Goal: Information Seeking & Learning: Learn about a topic

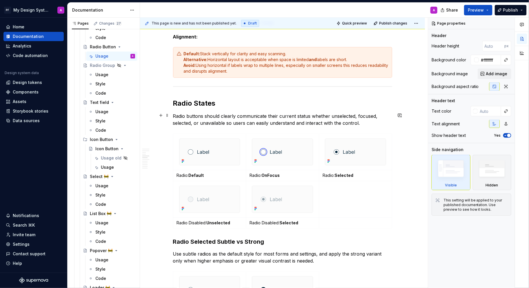
scroll to position [390, 0]
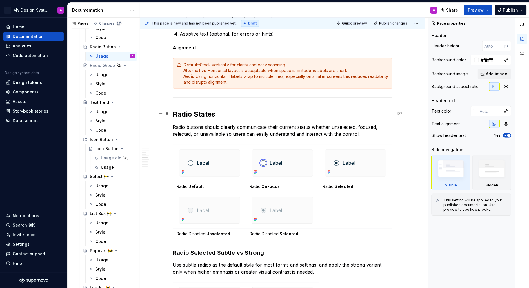
click at [175, 113] on h2 "Radio States" at bounding box center [282, 114] width 219 height 9
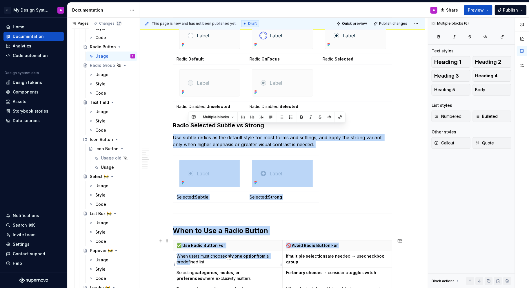
drag, startPoint x: 264, startPoint y: 263, endPoint x: 188, endPoint y: 261, distance: 75.7
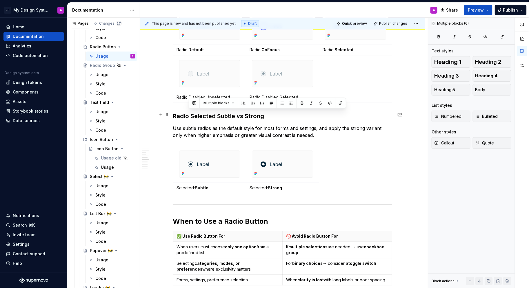
click at [256, 117] on strong "Radio Selected Subtle vs Strong" at bounding box center [218, 116] width 91 height 7
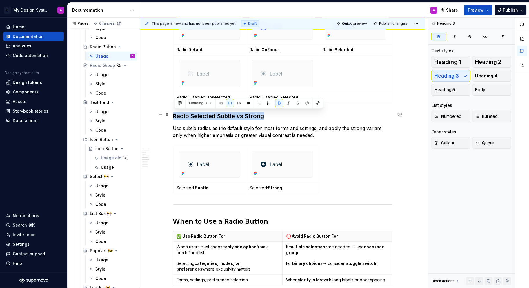
drag, startPoint x: 266, startPoint y: 117, endPoint x: 175, endPoint y: 115, distance: 90.7
click at [175, 115] on h3 "Radio Selected Subtle vs Strong" at bounding box center [282, 116] width 219 height 8
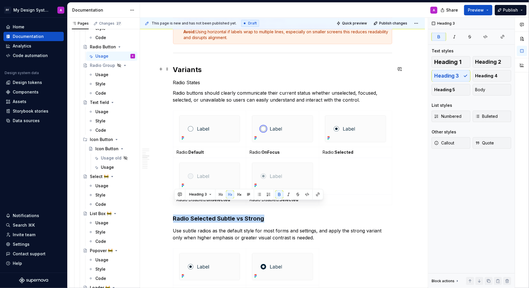
scroll to position [431, 0]
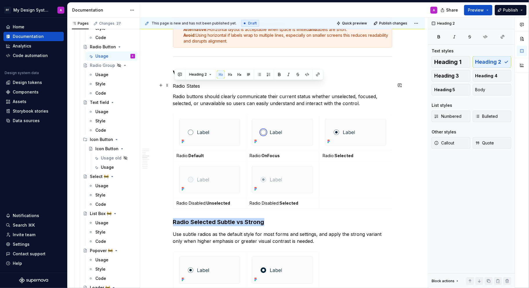
drag, startPoint x: 204, startPoint y: 85, endPoint x: 172, endPoint y: 85, distance: 31.9
click at [227, 74] on button "button" at bounding box center [230, 74] width 8 height 8
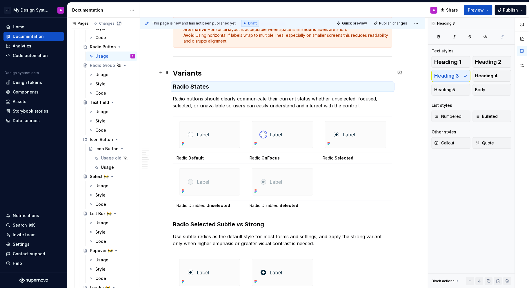
click at [291, 72] on h2 "Variants" at bounding box center [282, 73] width 219 height 9
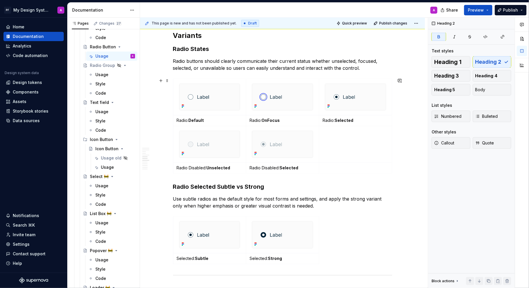
scroll to position [410, 0]
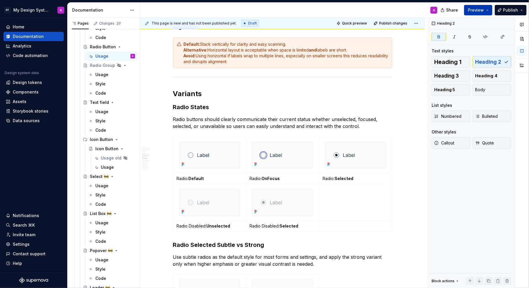
click at [480, 9] on span "Preview" at bounding box center [476, 10] width 16 height 6
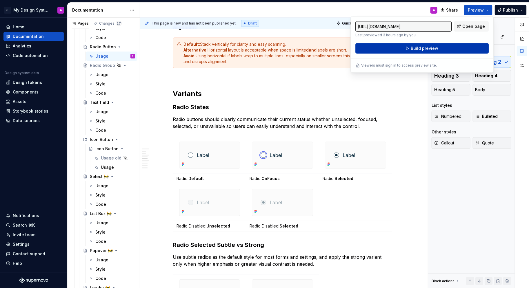
click at [441, 50] on button "Build preview" at bounding box center [421, 48] width 133 height 10
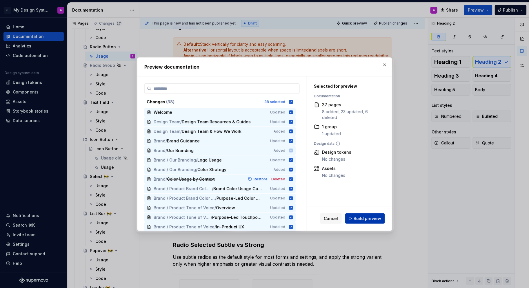
click at [371, 219] on span "Build preview" at bounding box center [368, 219] width 28 height 6
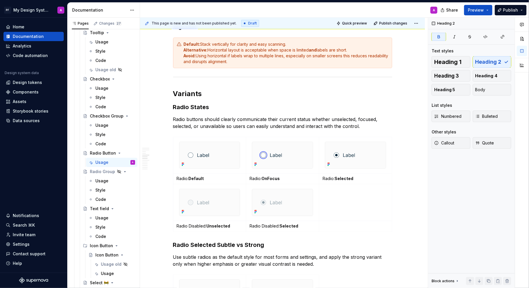
scroll to position [894, 0]
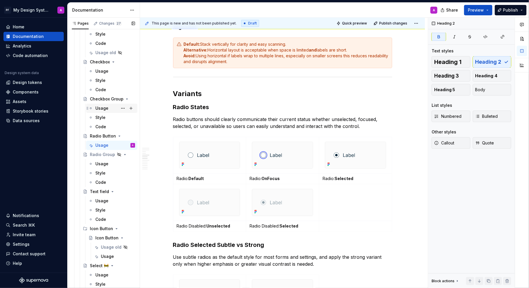
click at [107, 112] on div "Usage" at bounding box center [115, 108] width 40 height 8
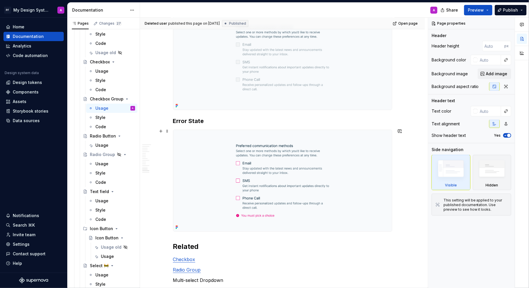
scroll to position [806, 0]
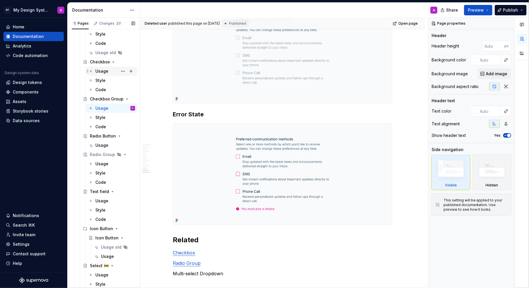
click at [103, 73] on div "Usage" at bounding box center [101, 71] width 13 height 6
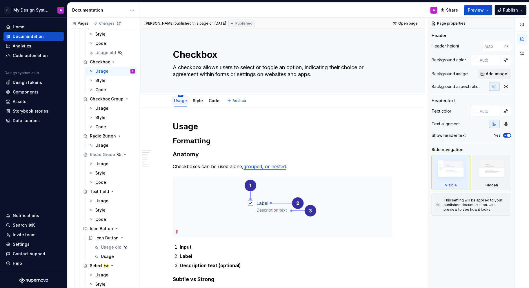
click at [182, 95] on html "PF My Design System A Home Documentation Analytics Code automation Design syste…" at bounding box center [264, 144] width 529 height 288
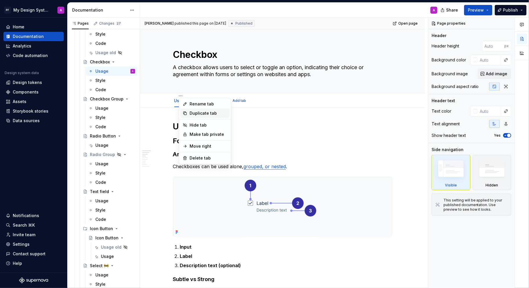
click at [202, 113] on div "Duplicate tab" at bounding box center [209, 113] width 38 height 6
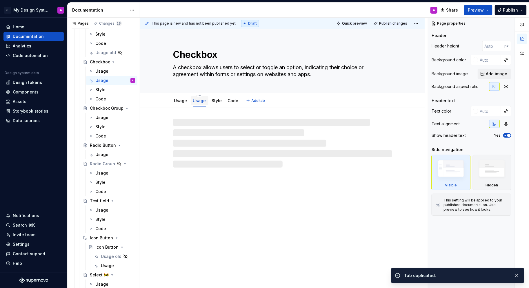
click at [200, 101] on link "Usage" at bounding box center [199, 100] width 13 height 5
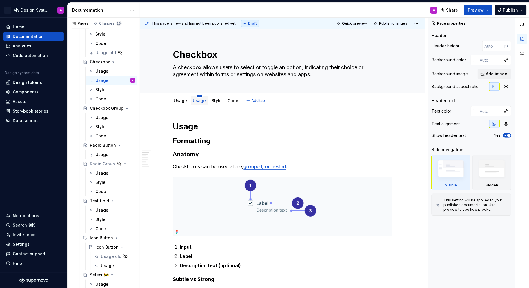
click at [200, 95] on html "PF My Design System A Home Documentation Analytics Code automation Design syste…" at bounding box center [264, 144] width 529 height 288
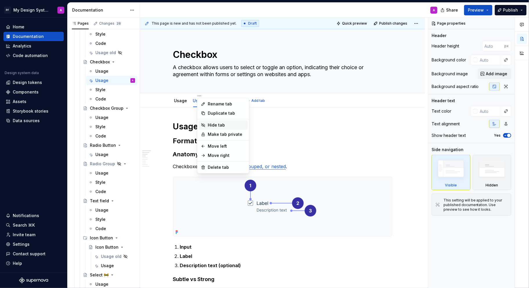
click at [219, 124] on div "Hide tab" at bounding box center [227, 125] width 38 height 6
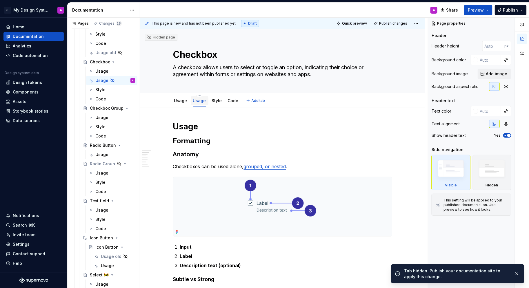
click at [203, 100] on link "Usage" at bounding box center [199, 100] width 13 height 5
click at [202, 95] on html "PF My Design System A Home Documentation Analytics Code automation Design syste…" at bounding box center [264, 144] width 529 height 288
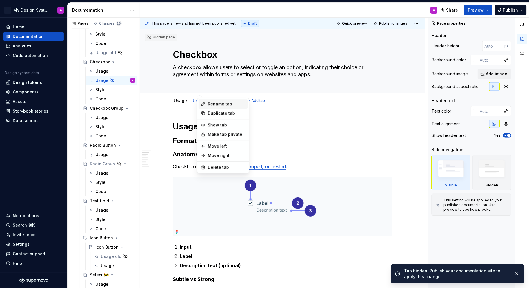
click at [218, 104] on div "Rename tab" at bounding box center [227, 104] width 38 height 6
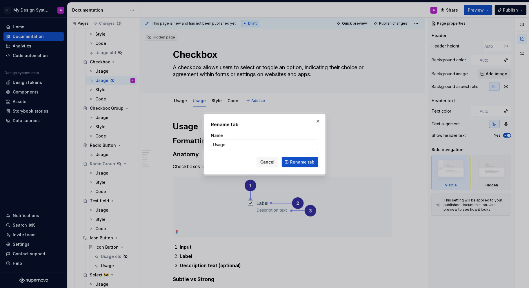
type textarea "*"
click at [229, 143] on input "Usage" at bounding box center [264, 145] width 107 height 10
type input "Usage New"
click at [308, 163] on span "Rename tab" at bounding box center [302, 162] width 24 height 6
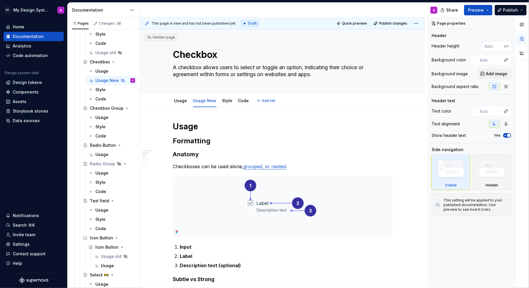
type textarea "*"
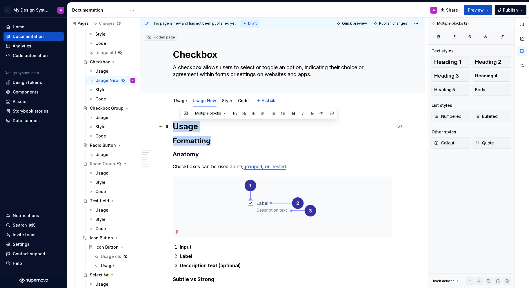
drag, startPoint x: 214, startPoint y: 141, endPoint x: 173, endPoint y: 123, distance: 45.1
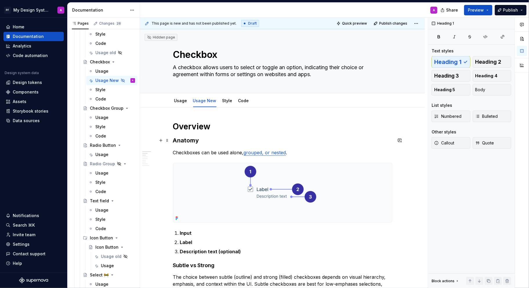
click at [212, 139] on h3 "Anatomy" at bounding box center [282, 141] width 219 height 8
click at [217, 123] on h1 "Overview" at bounding box center [282, 126] width 219 height 10
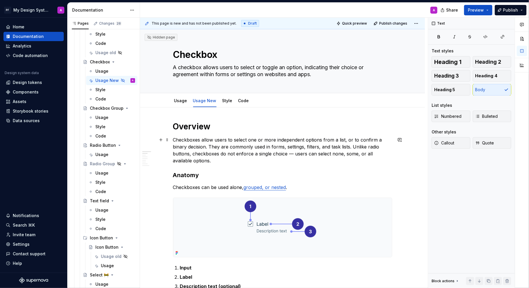
click at [294, 152] on p "Checkboxes allow users to select one or more independent options from a list, o…" at bounding box center [282, 151] width 219 height 28
click at [226, 163] on p "Checkboxes allow users to select one or more independent options from a list, o…" at bounding box center [282, 151] width 219 height 28
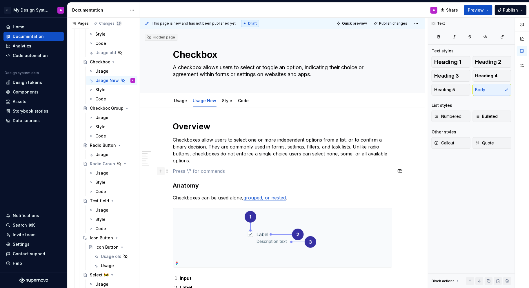
click at [163, 172] on button "button" at bounding box center [161, 171] width 8 height 8
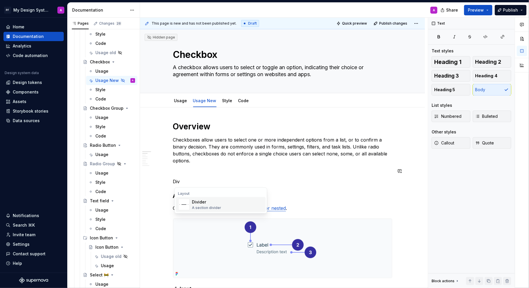
click at [191, 202] on span "Divider A section divider" at bounding box center [221, 204] width 90 height 15
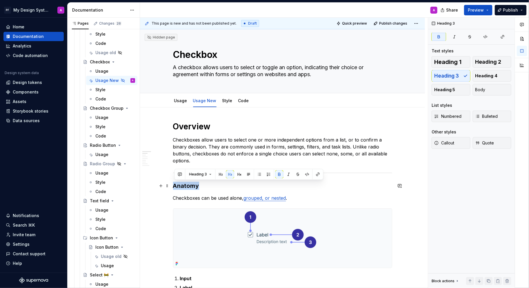
drag, startPoint x: 200, startPoint y: 186, endPoint x: 174, endPoint y: 185, distance: 25.8
click at [174, 185] on h3 "Anatomy" at bounding box center [282, 186] width 219 height 8
click at [219, 174] on button "button" at bounding box center [221, 174] width 8 height 8
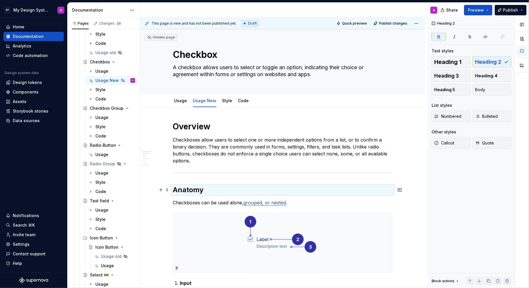
click at [216, 190] on h2 "Anatomy" at bounding box center [282, 189] width 219 height 9
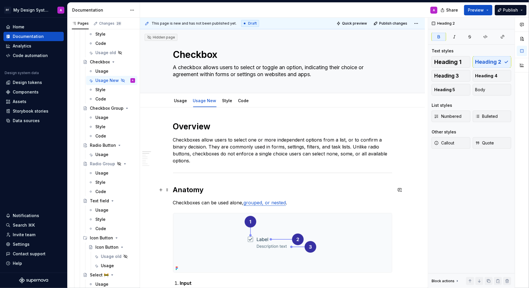
click at [206, 189] on h2 "Anatomy" at bounding box center [282, 189] width 219 height 9
click at [377, 189] on h2 "Anatomy of Checkbox" at bounding box center [282, 189] width 219 height 9
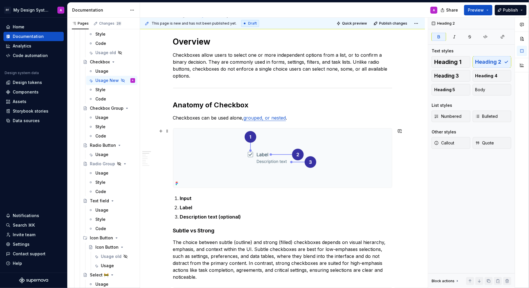
scroll to position [99, 0]
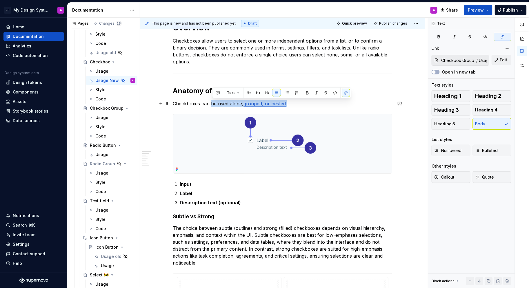
drag, startPoint x: 292, startPoint y: 103, endPoint x: 212, endPoint y: 102, distance: 79.7
click at [212, 102] on p "Checkboxes can be used alone, grouped, or nested ." at bounding box center [282, 103] width 219 height 7
click at [374, 92] on h2 "Anatomy of Checkbox" at bounding box center [282, 90] width 219 height 9
drag, startPoint x: 297, startPoint y: 106, endPoint x: 174, endPoint y: 103, distance: 123.5
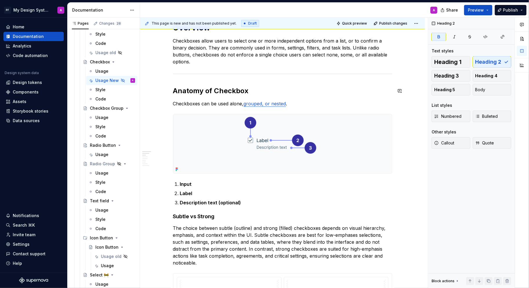
click at [360, 88] on h2 "Anatomy of Checkbox" at bounding box center [282, 90] width 219 height 9
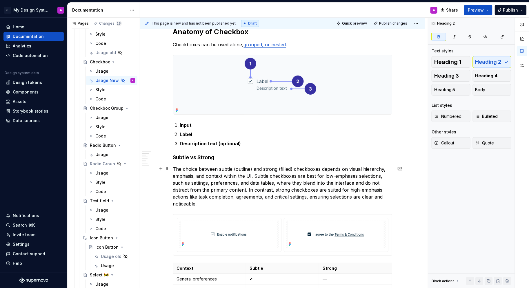
scroll to position [175, 0]
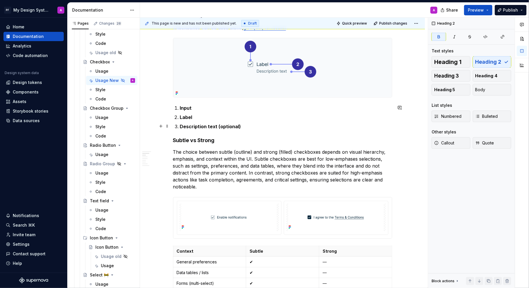
click at [250, 126] on p "Description text (optional)" at bounding box center [286, 126] width 212 height 7
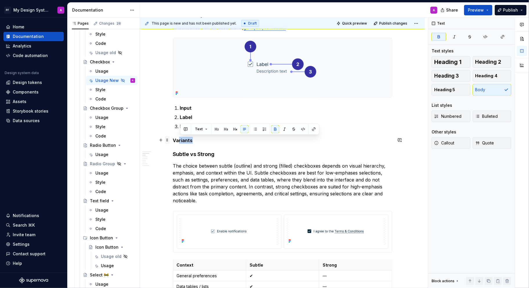
drag, startPoint x: 196, startPoint y: 142, endPoint x: 168, endPoint y: 140, distance: 27.6
drag, startPoint x: 194, startPoint y: 137, endPoint x: 174, endPoint y: 137, distance: 19.7
click at [174, 137] on p "Variants" at bounding box center [282, 140] width 219 height 7
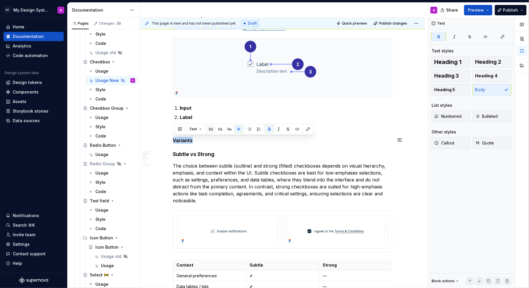
click at [212, 128] on button "button" at bounding box center [211, 129] width 8 height 8
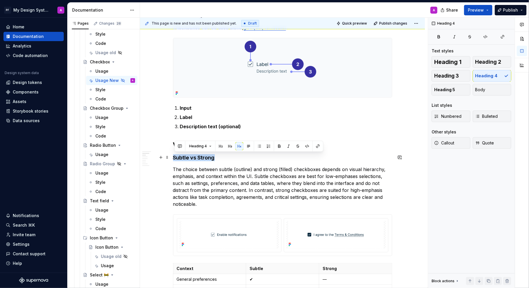
drag, startPoint x: 217, startPoint y: 159, endPoint x: 174, endPoint y: 156, distance: 43.3
click at [222, 146] on button "button" at bounding box center [221, 146] width 8 height 8
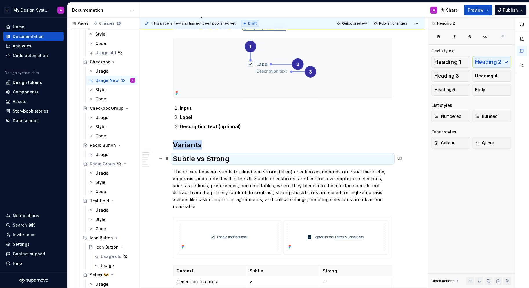
click at [238, 158] on h2 "Subtle vs Strong" at bounding box center [282, 158] width 219 height 9
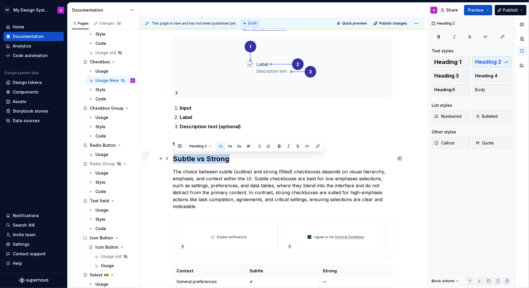
drag, startPoint x: 236, startPoint y: 159, endPoint x: 173, endPoint y: 158, distance: 63.5
click at [238, 147] on button "button" at bounding box center [239, 146] width 8 height 8
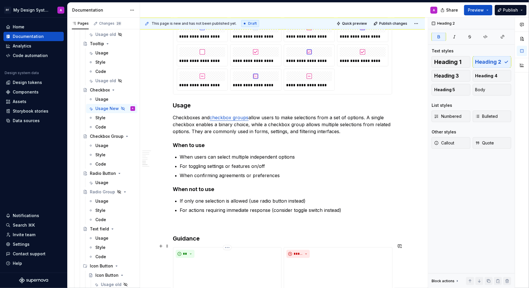
scroll to position [589, 0]
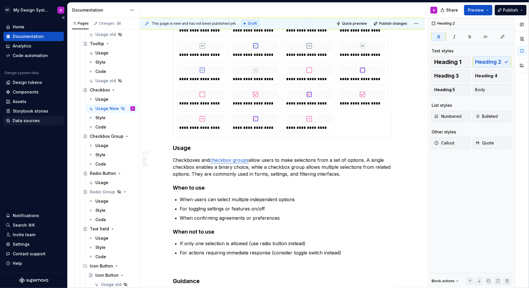
click at [23, 123] on div "Data sources" at bounding box center [26, 121] width 27 height 6
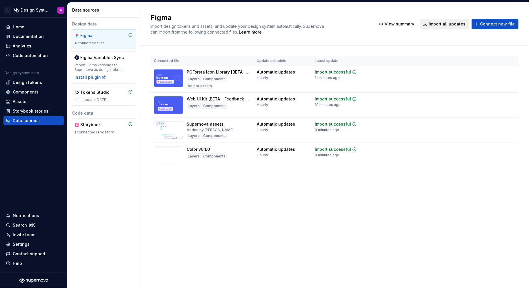
click at [453, 24] on span "Import all updates" at bounding box center [447, 24] width 37 height 6
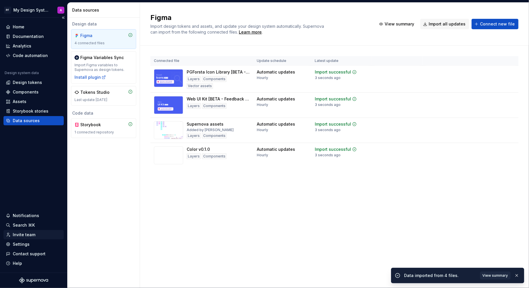
click at [21, 235] on div "Invite team" at bounding box center [24, 235] width 23 height 6
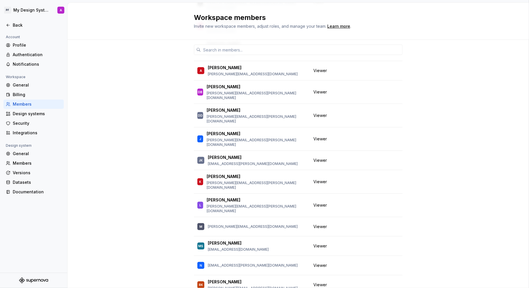
scroll to position [170, 0]
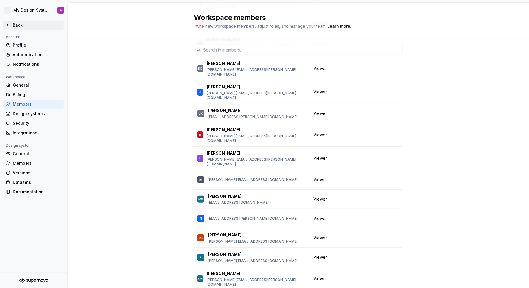
click at [12, 22] on div "Back" at bounding box center [34, 25] width 56 height 6
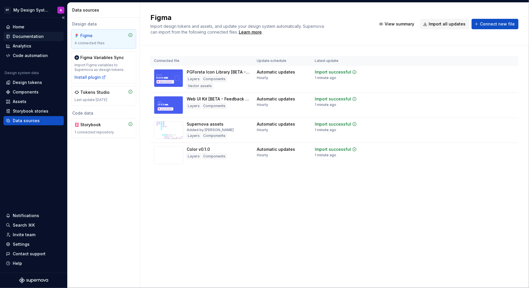
click at [17, 35] on div "Documentation" at bounding box center [28, 37] width 31 height 6
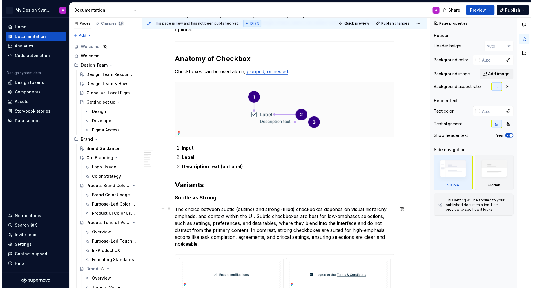
scroll to position [74, 0]
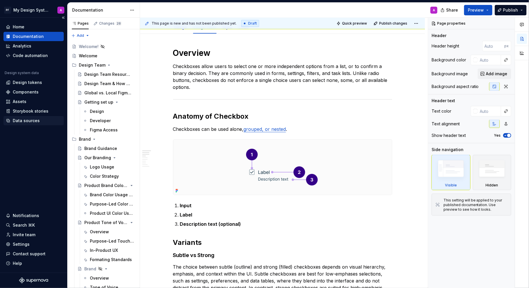
click at [36, 121] on div "Data sources" at bounding box center [26, 121] width 27 height 6
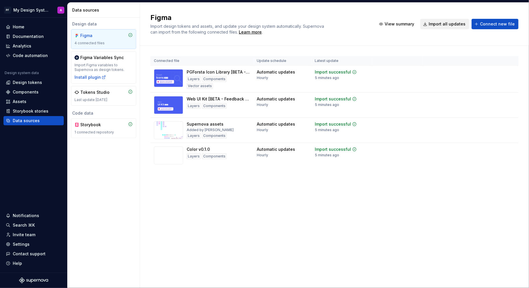
click at [441, 26] on span "Import all updates" at bounding box center [447, 24] width 37 height 6
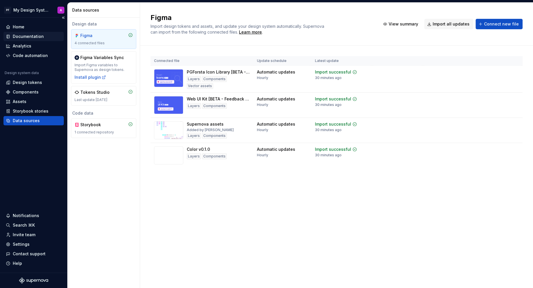
click at [22, 36] on div "Documentation" at bounding box center [28, 37] width 31 height 6
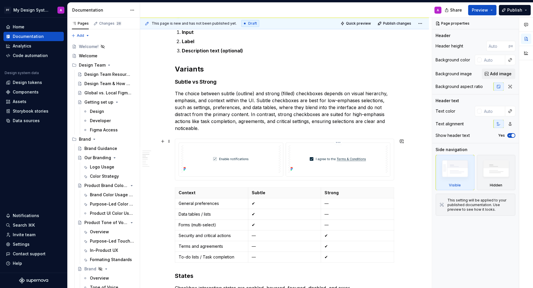
scroll to position [259, 0]
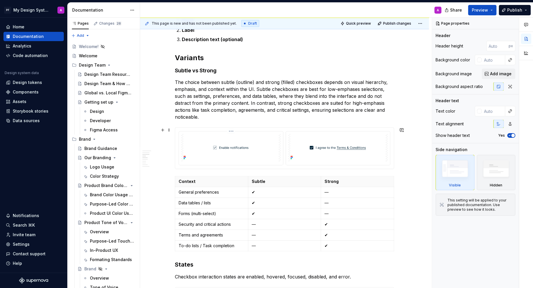
click at [218, 154] on img at bounding box center [230, 148] width 99 height 28
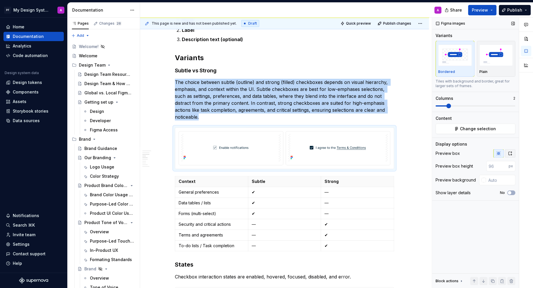
click at [510, 152] on icon "button" at bounding box center [509, 153] width 5 height 5
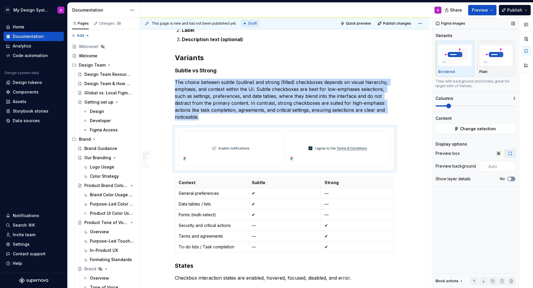
click at [511, 178] on icon "button" at bounding box center [509, 178] width 5 height 3
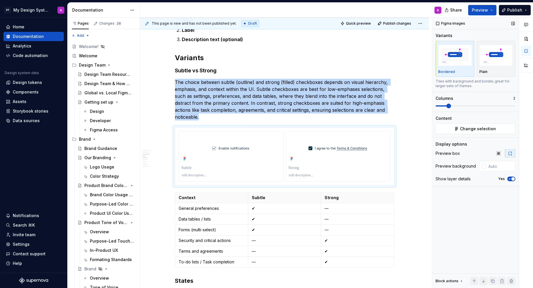
click at [511, 179] on span "button" at bounding box center [512, 178] width 3 height 3
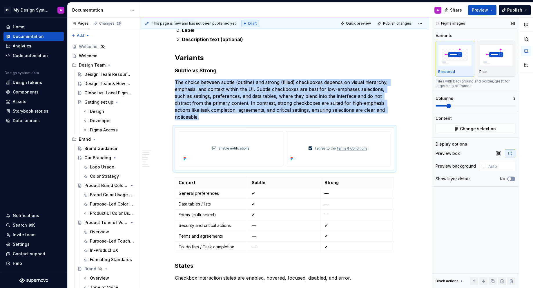
click at [511, 179] on icon "button" at bounding box center [509, 178] width 5 height 3
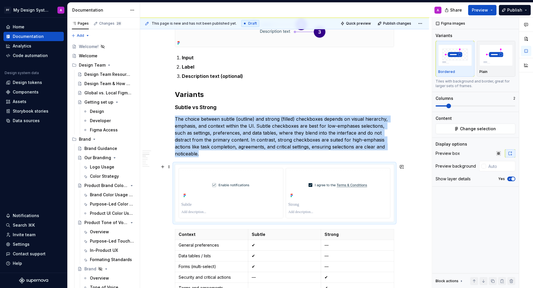
scroll to position [219, 0]
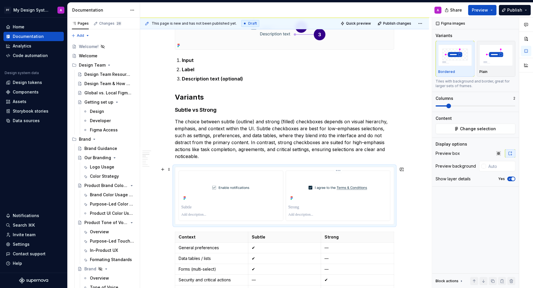
click at [314, 213] on p at bounding box center [337, 215] width 99 height 5
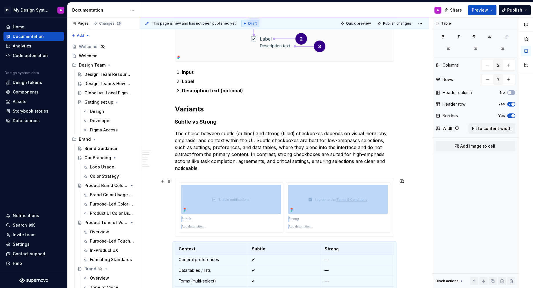
scroll to position [205, 0]
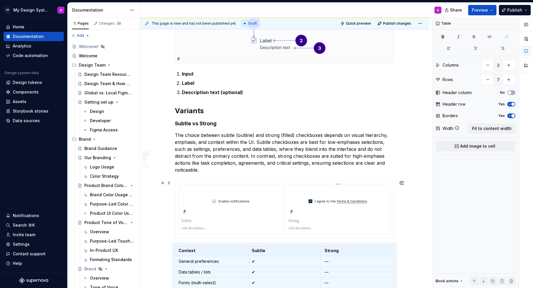
click at [367, 219] on p at bounding box center [337, 221] width 99 height 6
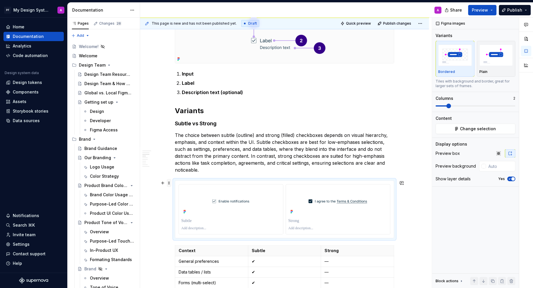
click at [171, 183] on span at bounding box center [169, 183] width 5 height 8
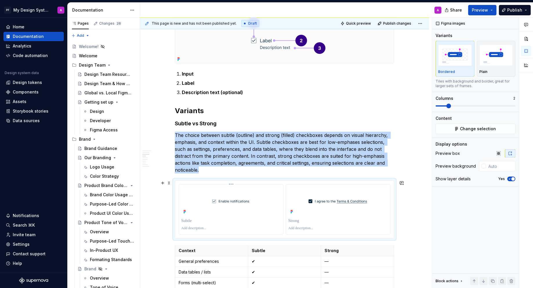
click at [254, 184] on div at bounding box center [231, 209] width 105 height 50
click at [252, 190] on img at bounding box center [230, 201] width 99 height 29
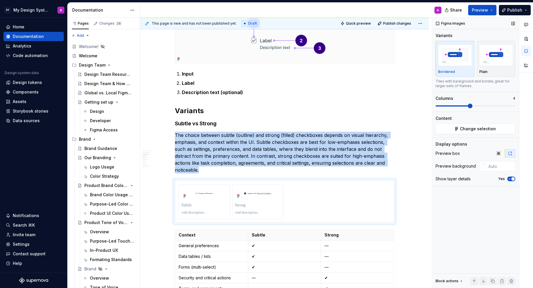
scroll to position [230, 0]
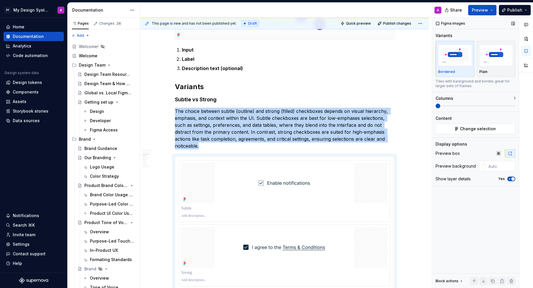
click at [435, 108] on span at bounding box center [437, 106] width 5 height 5
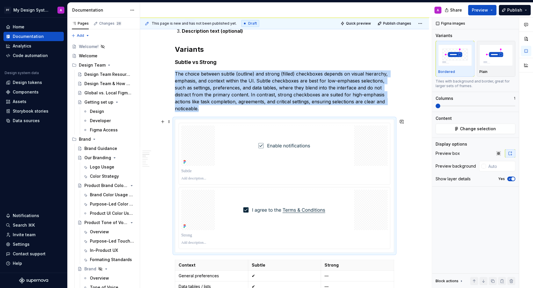
scroll to position [275, 0]
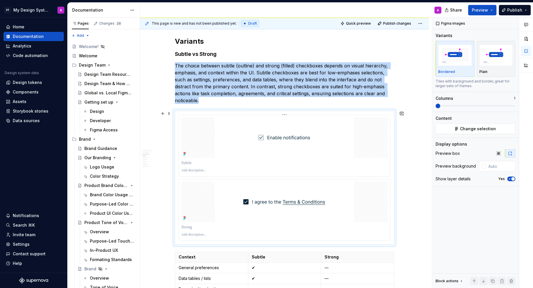
click at [317, 143] on img at bounding box center [284, 137] width 139 height 41
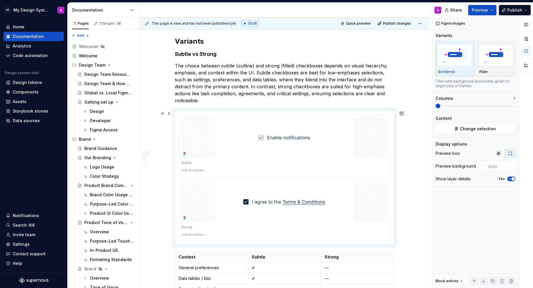
click at [280, 111] on div at bounding box center [284, 177] width 219 height 133
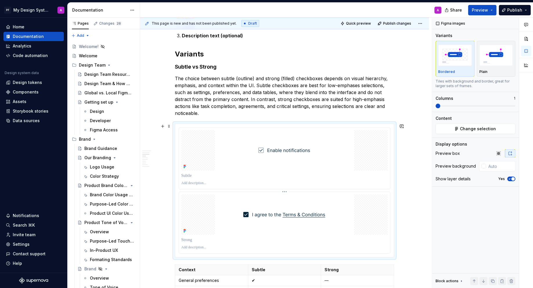
scroll to position [252, 0]
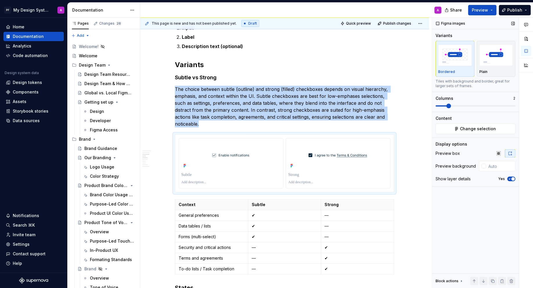
click at [447, 105] on span at bounding box center [448, 106] width 5 height 5
click at [477, 128] on span "Change selection" at bounding box center [478, 129] width 36 height 6
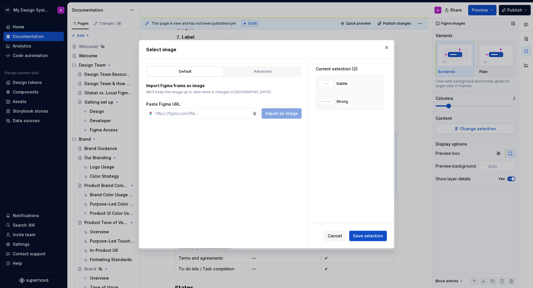
type textarea "*"
click at [340, 234] on span "Cancel" at bounding box center [335, 236] width 14 height 6
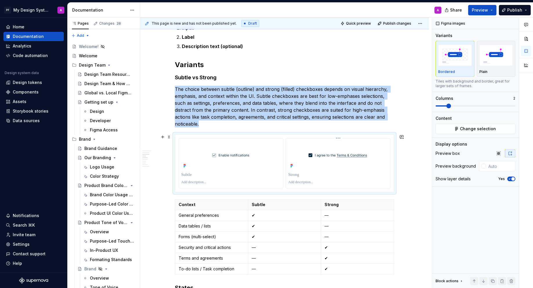
click at [367, 161] on img at bounding box center [337, 155] width 99 height 29
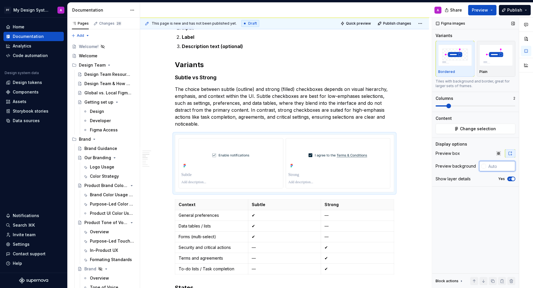
click at [493, 165] on input "text" at bounding box center [500, 166] width 29 height 10
type input "#FFFFFF"
click at [476, 12] on span "Preview" at bounding box center [480, 10] width 16 height 6
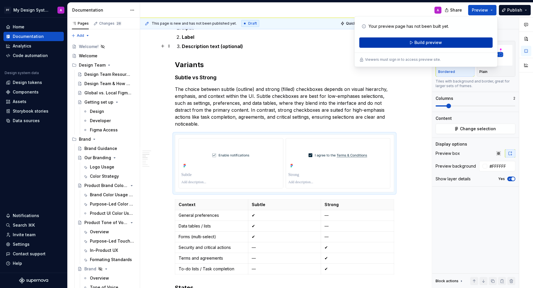
click at [402, 44] on button "Build preview" at bounding box center [425, 42] width 133 height 10
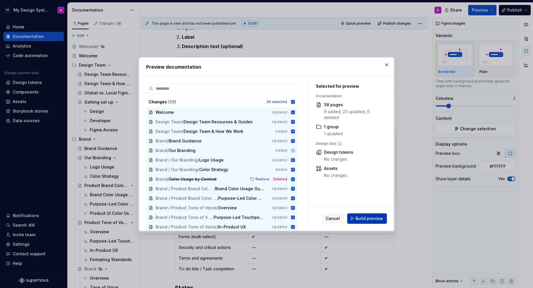
click at [361, 221] on span "Build preview" at bounding box center [369, 219] width 28 height 6
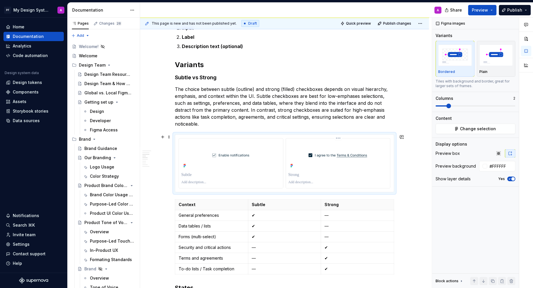
scroll to position [263, 0]
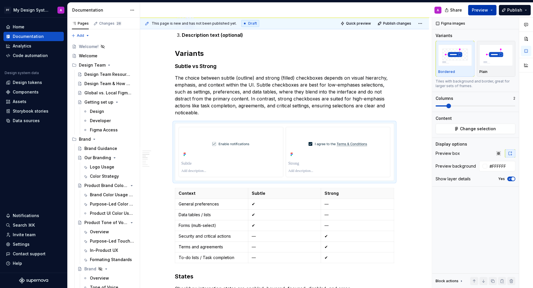
click at [486, 10] on span "Preview" at bounding box center [480, 10] width 16 height 6
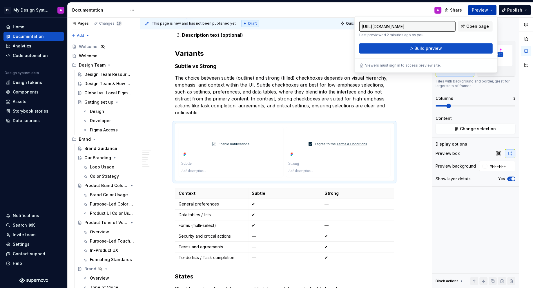
click at [477, 25] on span "Open page" at bounding box center [477, 26] width 23 height 6
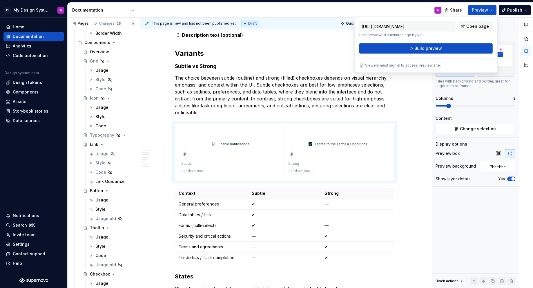
scroll to position [726, 0]
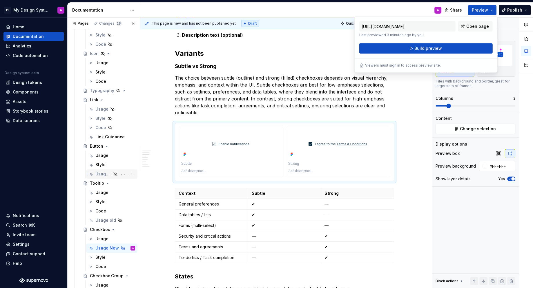
click at [102, 173] on div "Usage old" at bounding box center [103, 174] width 16 height 6
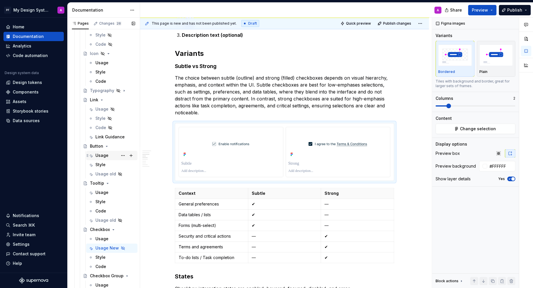
click at [101, 157] on div "Usage" at bounding box center [101, 156] width 13 height 6
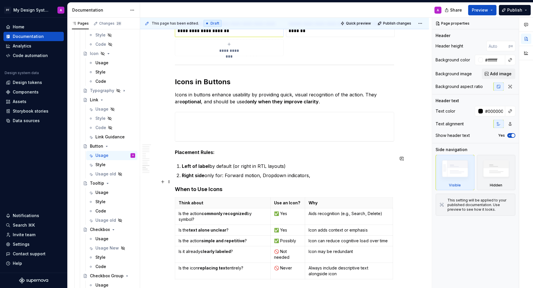
scroll to position [1917, 0]
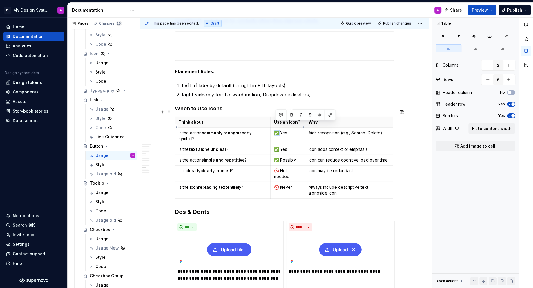
click at [277, 130] on p "✅ Yes" at bounding box center [288, 133] width 28 height 6
drag, startPoint x: 274, startPoint y: 152, endPoint x: 294, endPoint y: 161, distance: 21.3
click at [294, 161] on tbody "Think about Use an Icon? Why Is the action commonly recognized by symbol? ✅ Yes…" at bounding box center [284, 158] width 218 height 82
click at [288, 147] on p "✅ Yes" at bounding box center [288, 150] width 28 height 6
drag, startPoint x: 286, startPoint y: 165, endPoint x: 283, endPoint y: 154, distance: 10.5
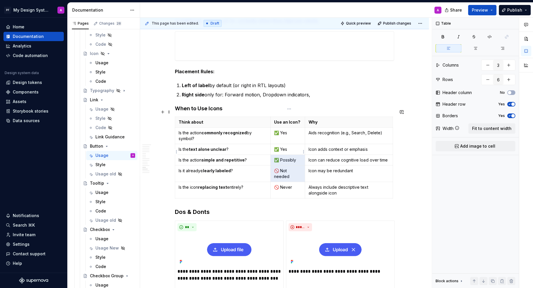
click at [283, 154] on tbody "Think about Use an Icon? Why Is the action commonly recognized by symbol? ✅ Yes…" at bounding box center [284, 158] width 218 height 82
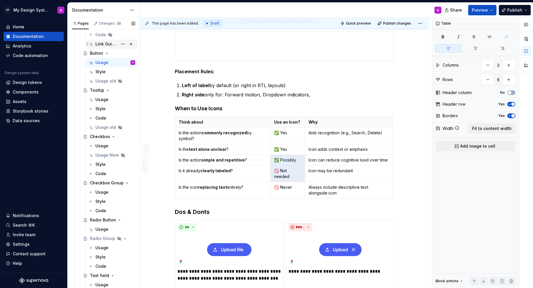
scroll to position [820, 0]
click at [105, 152] on div "Usage New" at bounding box center [103, 155] width 16 height 6
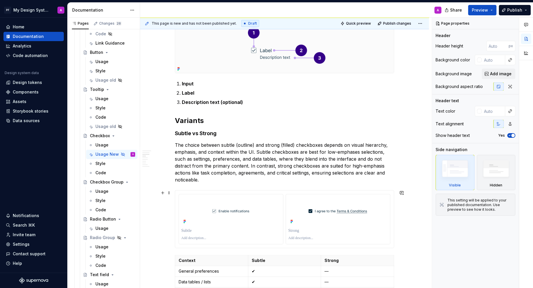
scroll to position [199, 0]
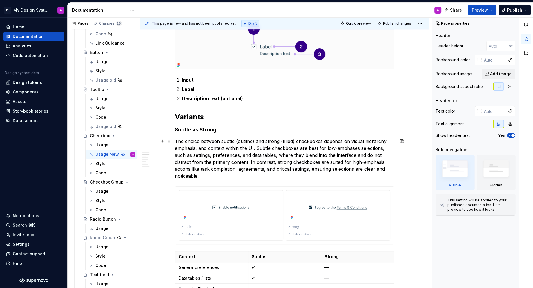
click at [214, 172] on p "The choice between subtle (outline) and strong (filled) checkboxes depends on v…" at bounding box center [284, 159] width 219 height 42
type textarea "*"
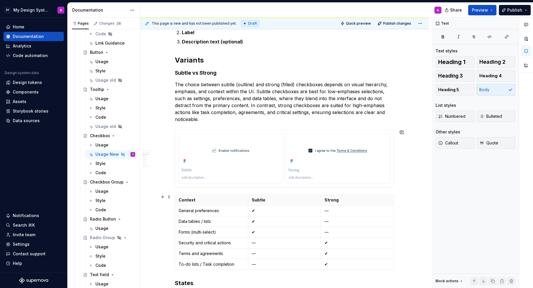
scroll to position [263, 0]
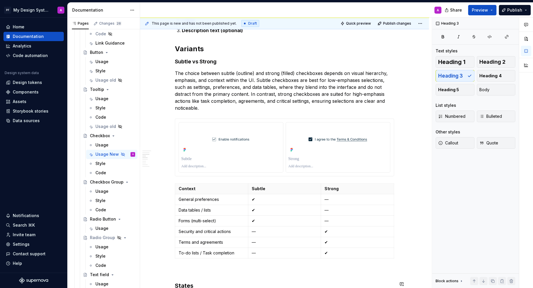
scroll to position [384, 0]
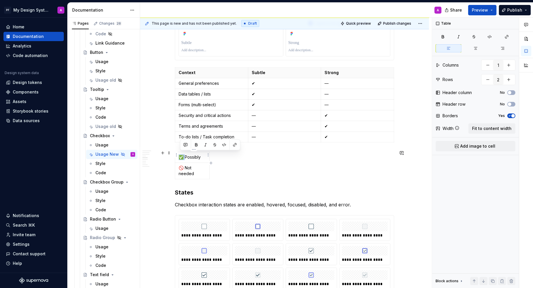
drag, startPoint x: 185, startPoint y: 154, endPoint x: 179, endPoint y: 154, distance: 5.5
click at [179, 154] on td "✅ Possibly" at bounding box center [192, 157] width 34 height 11
copy p "✅"
type input "3"
type input "7"
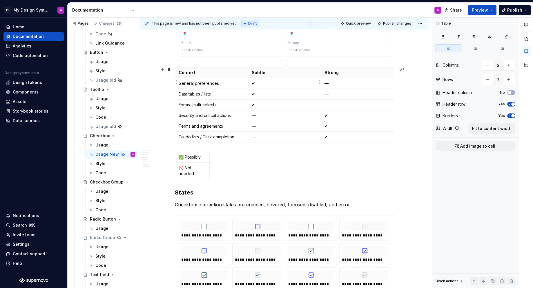
click at [262, 83] on p "✔" at bounding box center [285, 84] width 66 height 6
click at [259, 92] on p "✔" at bounding box center [285, 94] width 66 height 6
click at [257, 102] on p "✔" at bounding box center [285, 105] width 66 height 6
click at [337, 110] on td "✔" at bounding box center [357, 115] width 73 height 11
click at [336, 110] on td "✔" at bounding box center [357, 115] width 73 height 11
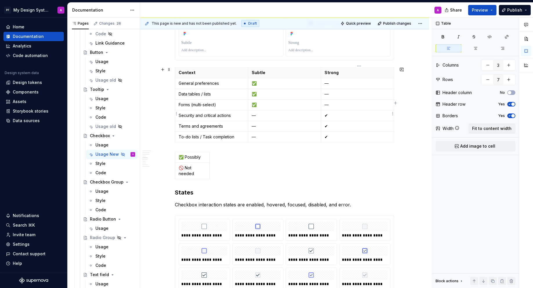
click at [338, 113] on p "✔" at bounding box center [357, 116] width 66 height 6
click at [334, 124] on p "✔" at bounding box center [357, 126] width 66 height 6
click at [330, 134] on p "✔" at bounding box center [357, 137] width 66 height 6
type input "1"
type input "2"
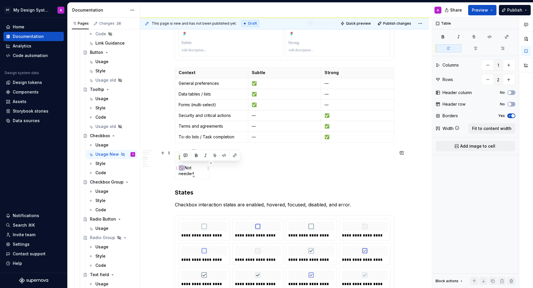
drag, startPoint x: 184, startPoint y: 165, endPoint x: 180, endPoint y: 165, distance: 4.3
click at [180, 165] on p "🚫 Not needed" at bounding box center [192, 171] width 27 height 12
copy p "🚫 N"
type textarea "*"
type input "3"
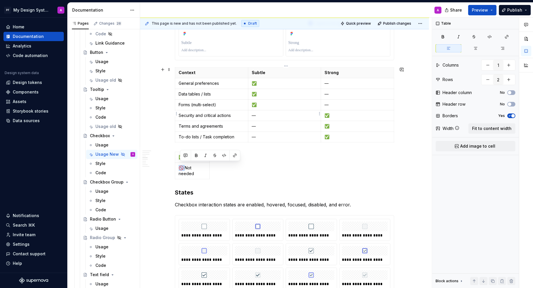
type input "7"
click at [258, 114] on p "—" at bounding box center [285, 116] width 66 height 6
click at [257, 125] on p "—" at bounding box center [285, 126] width 66 height 6
click at [259, 134] on p "—" at bounding box center [285, 137] width 66 height 6
click at [331, 81] on p "—" at bounding box center [357, 84] width 66 height 6
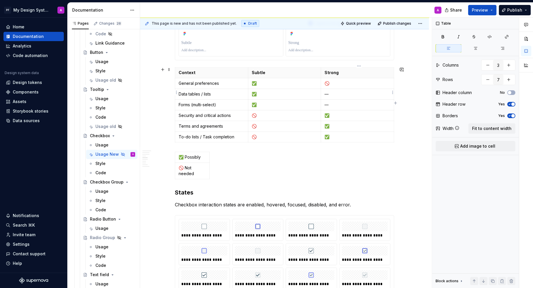
click at [331, 92] on p "—" at bounding box center [357, 94] width 66 height 6
click at [331, 103] on p "—" at bounding box center [357, 105] width 66 height 6
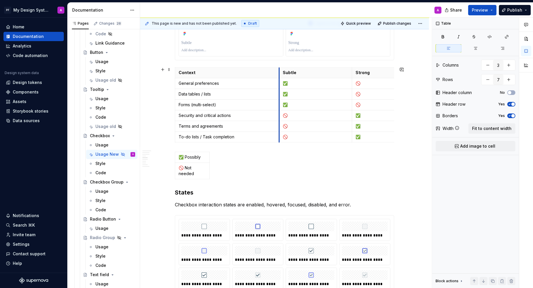
drag, startPoint x: 250, startPoint y: 70, endPoint x: 281, endPoint y: 71, distance: 31.0
click at [281, 71] on th "Subtle" at bounding box center [315, 73] width 73 height 11
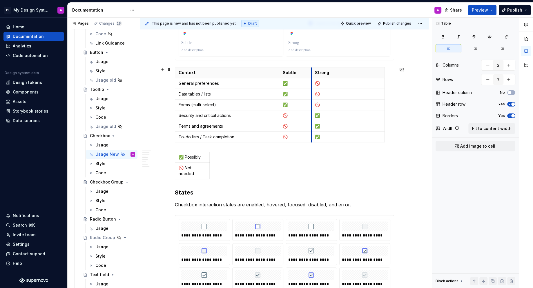
drag, startPoint x: 354, startPoint y: 73, endPoint x: 313, endPoint y: 73, distance: 40.9
click at [313, 73] on th "Strong" at bounding box center [347, 73] width 73 height 11
drag, startPoint x: 385, startPoint y: 74, endPoint x: 393, endPoint y: 74, distance: 8.4
drag, startPoint x: 313, startPoint y: 73, endPoint x: 305, endPoint y: 77, distance: 8.6
click at [305, 78] on tbody "Context Subtle Strong General preferences ✅ 🚫 Data tables / lists ✅ 🚫 Forms (mu…" at bounding box center [280, 105] width 210 height 75
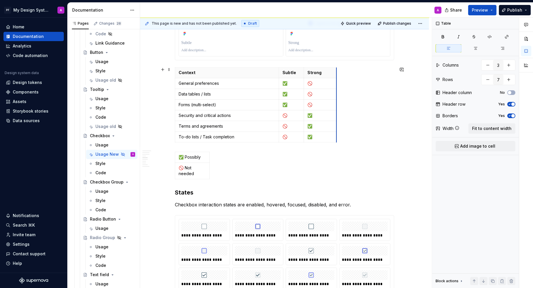
drag, startPoint x: 386, startPoint y: 72, endPoint x: 338, endPoint y: 74, distance: 47.9
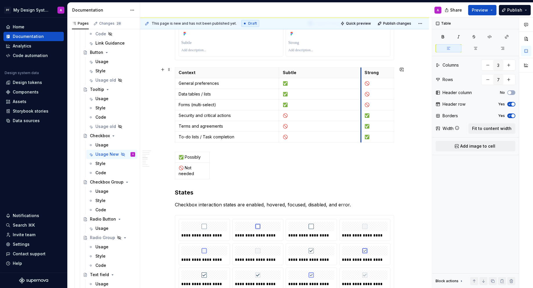
drag, startPoint x: 305, startPoint y: 71, endPoint x: 363, endPoint y: 71, distance: 57.1
click at [363, 71] on th "Strong" at bounding box center [377, 73] width 33 height 11
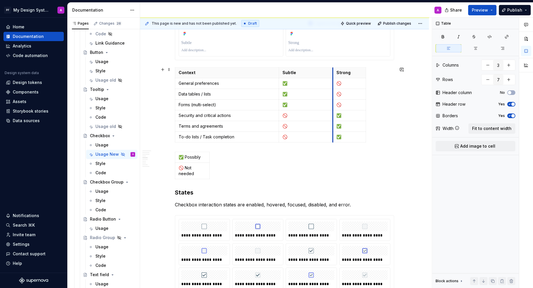
drag, startPoint x: 363, startPoint y: 77, endPoint x: 335, endPoint y: 81, distance: 28.4
click at [335, 81] on td "🚫" at bounding box center [349, 83] width 33 height 11
drag, startPoint x: 367, startPoint y: 81, endPoint x: 394, endPoint y: 81, distance: 27.5
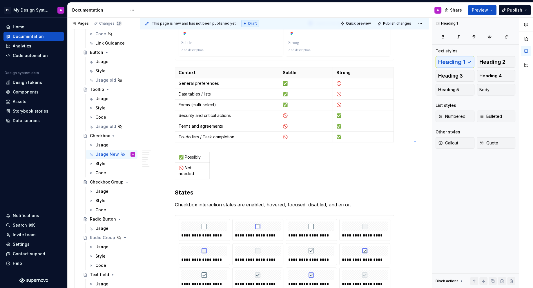
click at [414, 141] on div "This page is new and has not been published yet. Draft Quick preview Publish ch…" at bounding box center [286, 153] width 292 height 271
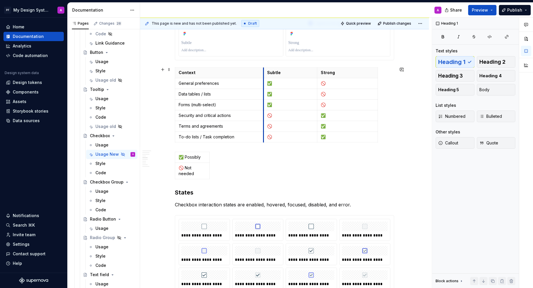
drag, startPoint x: 280, startPoint y: 74, endPoint x: 264, endPoint y: 74, distance: 15.7
click at [264, 74] on th "Subtle" at bounding box center [290, 73] width 54 height 11
drag, startPoint x: 318, startPoint y: 72, endPoint x: 329, endPoint y: 72, distance: 11.0
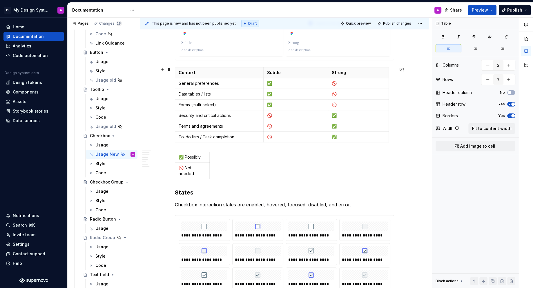
click at [390, 72] on div "Context Subtle Strong General preferences ✅ 🚫 Data tables / lists ✅ 🚫 Forms (mu…" at bounding box center [284, 106] width 219 height 78
drag, startPoint x: 389, startPoint y: 73, endPoint x: 394, endPoint y: 73, distance: 5.2
click at [332, 72] on th "Strong" at bounding box center [364, 73] width 66 height 11
type input "1"
type input "2"
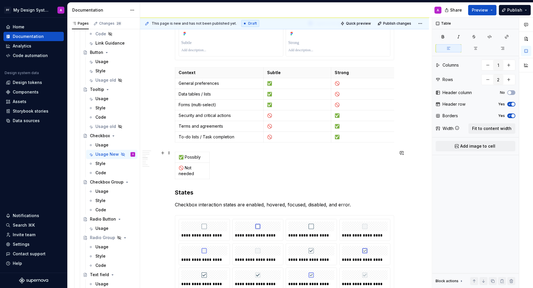
click at [365, 158] on div "✅ Possibly 🚫 Not needed" at bounding box center [284, 167] width 219 height 30
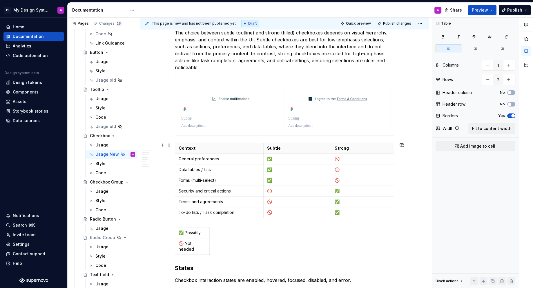
scroll to position [307, 0]
click at [171, 147] on span at bounding box center [169, 146] width 5 height 8
type input "3"
type input "7"
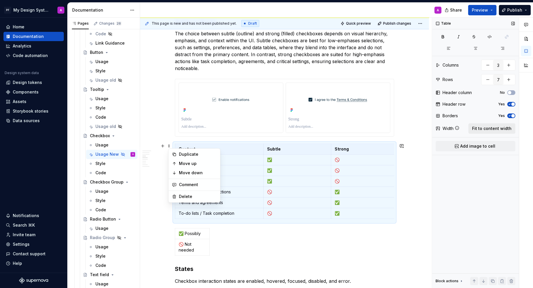
click at [479, 126] on span "Fit to content width" at bounding box center [491, 129] width 39 height 6
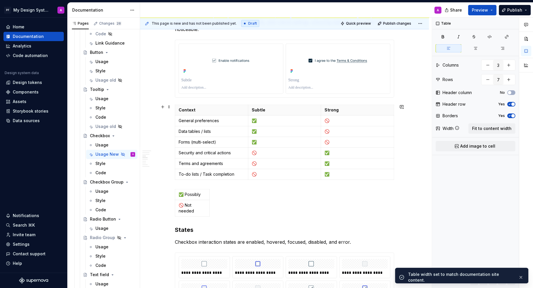
scroll to position [372, 0]
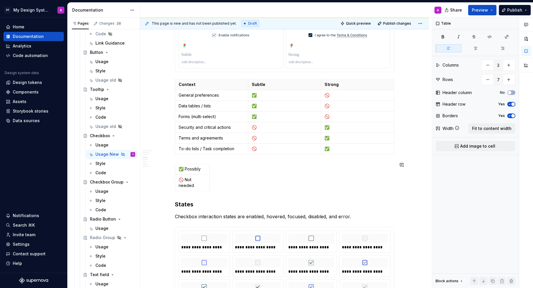
type textarea "*"
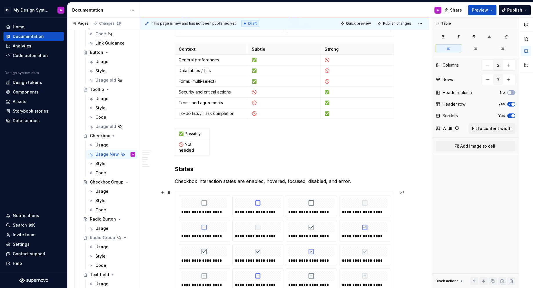
scroll to position [412, 0]
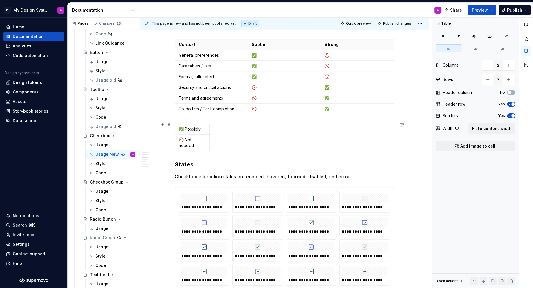
type input "1"
type input "2"
drag, startPoint x: 215, startPoint y: 149, endPoint x: 182, endPoint y: 128, distance: 39.4
click at [182, 128] on div "✅ Possibly 🚫 Not needed" at bounding box center [284, 139] width 219 height 30
click at [171, 124] on span at bounding box center [169, 125] width 5 height 8
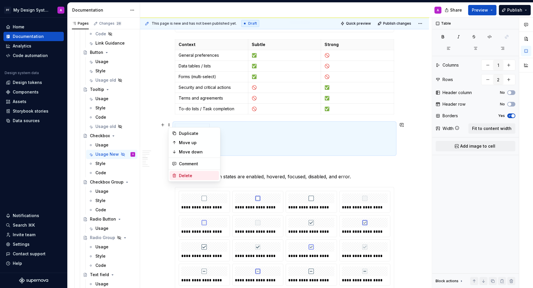
click at [189, 178] on div "Delete" at bounding box center [198, 176] width 38 height 6
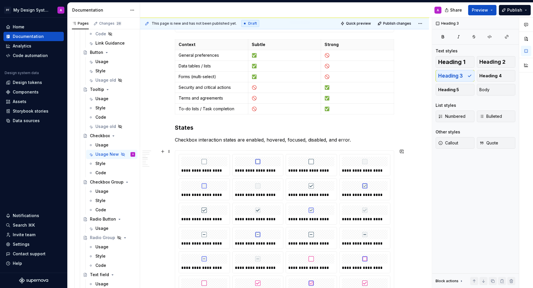
click at [182, 154] on div "**********" at bounding box center [204, 165] width 51 height 22
type textarea "*"
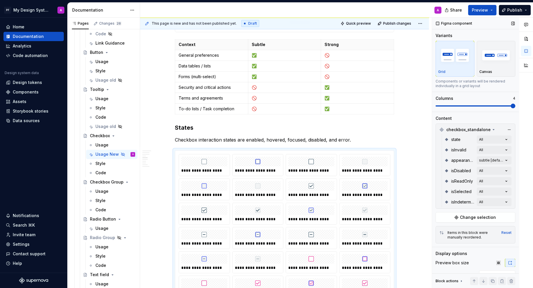
scroll to position [45, 0]
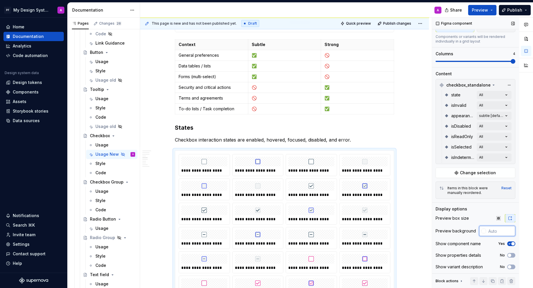
click at [504, 232] on input "text" at bounding box center [500, 231] width 29 height 10
type input "#FFFFFF"
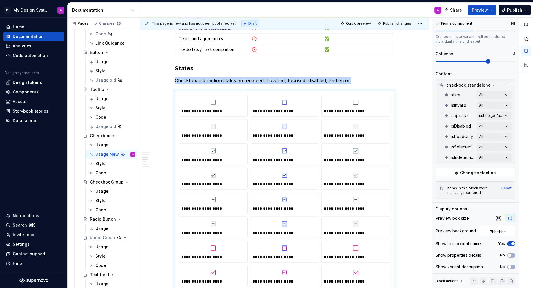
scroll to position [493, 0]
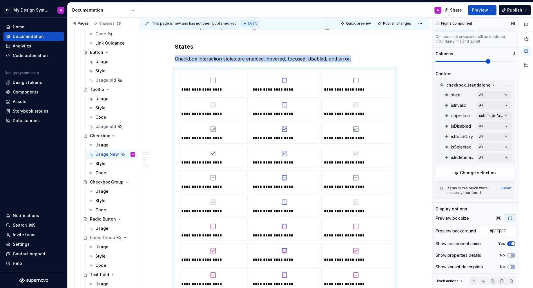
click at [490, 60] on span at bounding box center [487, 61] width 5 height 5
click at [510, 242] on icon "button" at bounding box center [509, 243] width 5 height 3
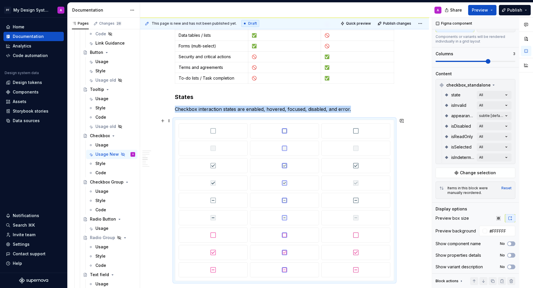
scroll to position [442, 0]
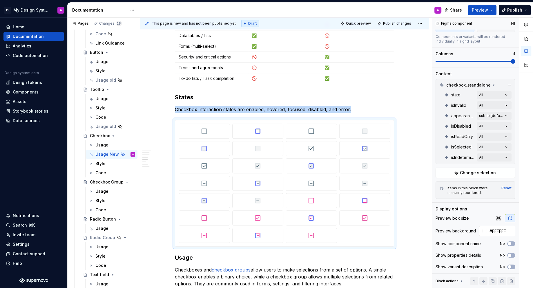
click at [515, 59] on span at bounding box center [512, 61] width 5 height 5
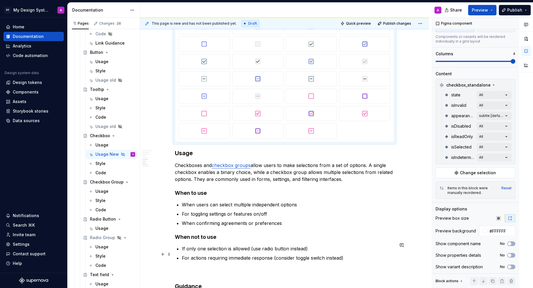
scroll to position [0, 0]
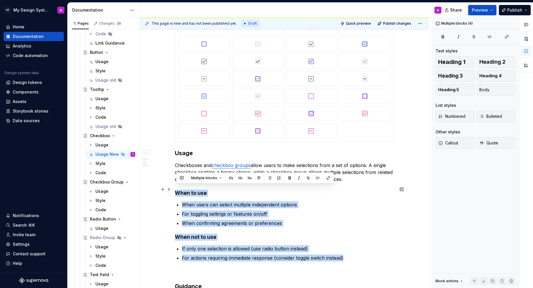
drag, startPoint x: 350, startPoint y: 255, endPoint x: 176, endPoint y: 187, distance: 186.4
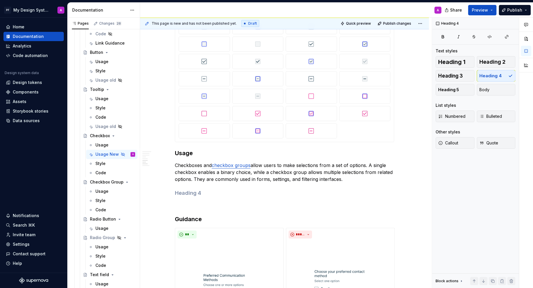
scroll to position [820, 0]
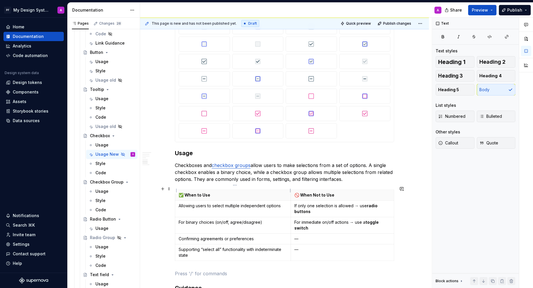
click at [211, 192] on p "✅ When to Use" at bounding box center [233, 195] width 108 height 6
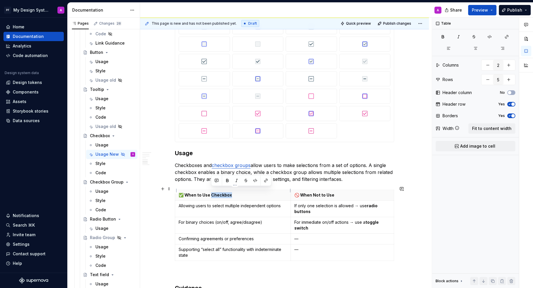
drag, startPoint x: 234, startPoint y: 190, endPoint x: 211, endPoint y: 191, distance: 22.6
click at [211, 192] on p "✅ When to Use Checkbox" at bounding box center [233, 195] width 108 height 6
copy p "Checkbox"
click at [337, 192] on p "🚫 When Not to Use" at bounding box center [342, 195] width 96 height 6
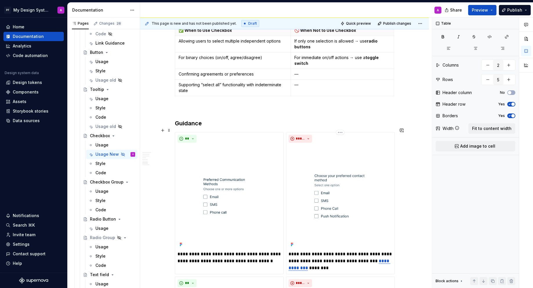
scroll to position [716, 0]
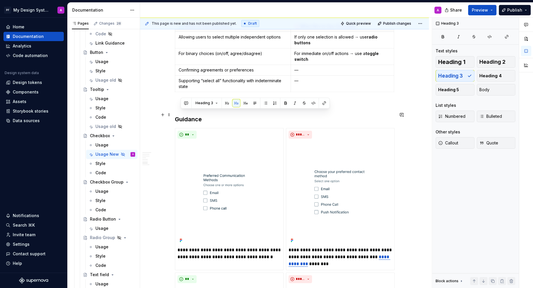
drag, startPoint x: 210, startPoint y: 114, endPoint x: 178, endPoint y: 114, distance: 31.3
click at [178, 115] on h3 "Guidance" at bounding box center [284, 119] width 219 height 8
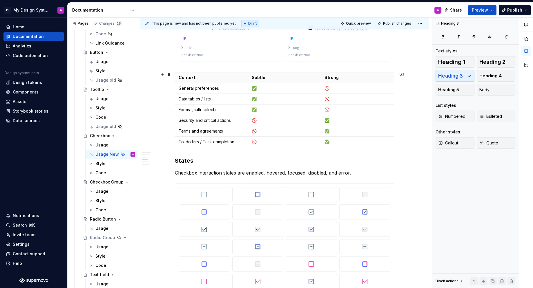
scroll to position [426, 0]
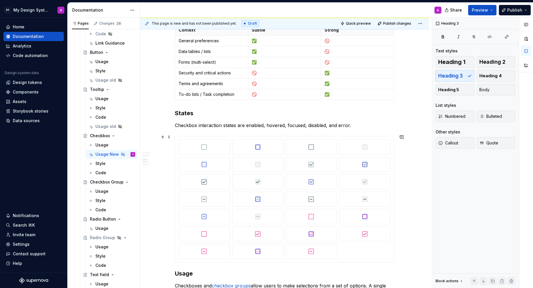
click at [208, 145] on div at bounding box center [204, 147] width 46 height 10
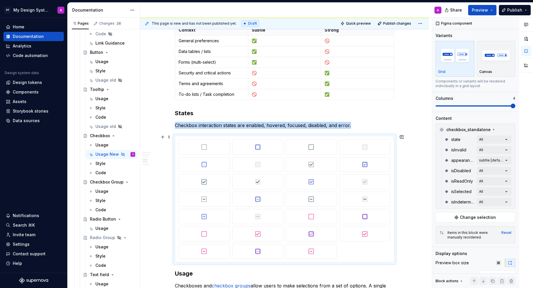
click at [205, 162] on img at bounding box center [203, 164] width 5 height 5
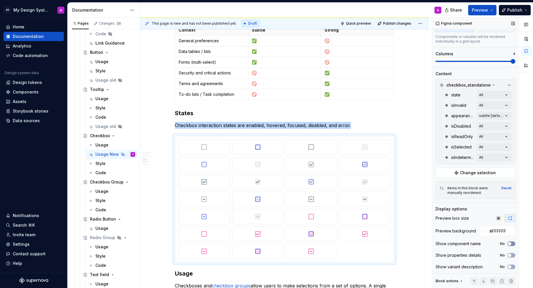
click at [512, 243] on button "No" at bounding box center [511, 244] width 8 height 5
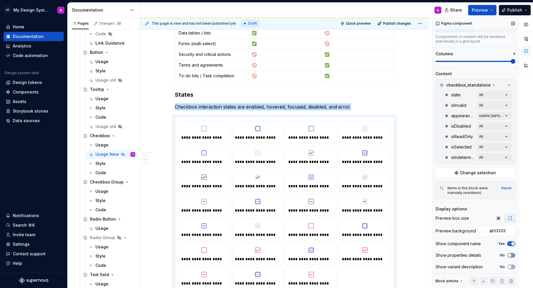
click at [513, 254] on button "No" at bounding box center [511, 255] width 8 height 5
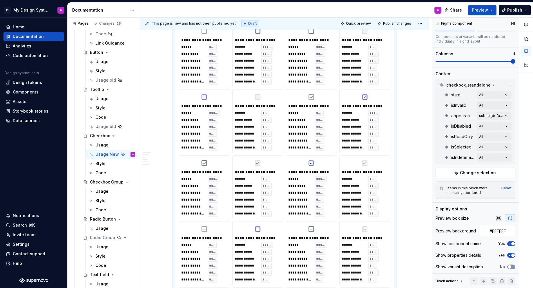
click at [512, 267] on button "No" at bounding box center [511, 267] width 8 height 5
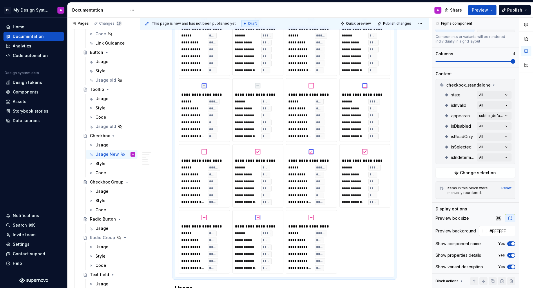
scroll to position [777, 0]
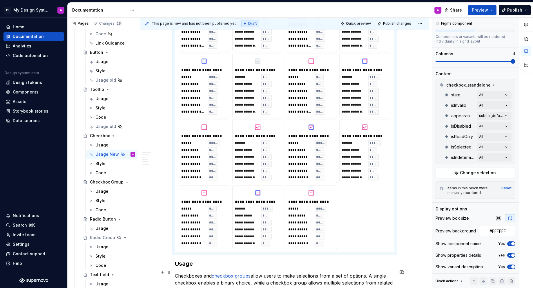
type textarea "*"
